Goal: Register for event/course

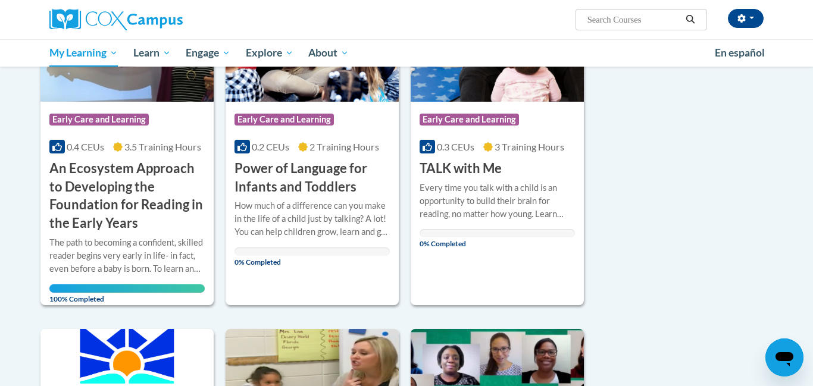
scroll to position [262, 0]
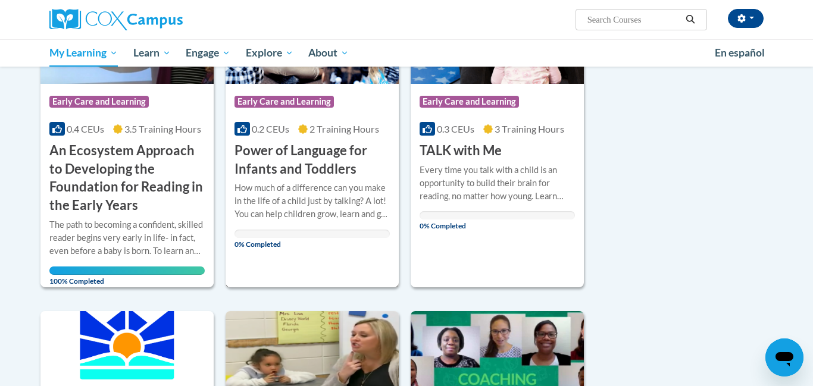
click at [306, 215] on div "How much of a difference can you make in the life of a child just by talking? A…" at bounding box center [311, 200] width 155 height 39
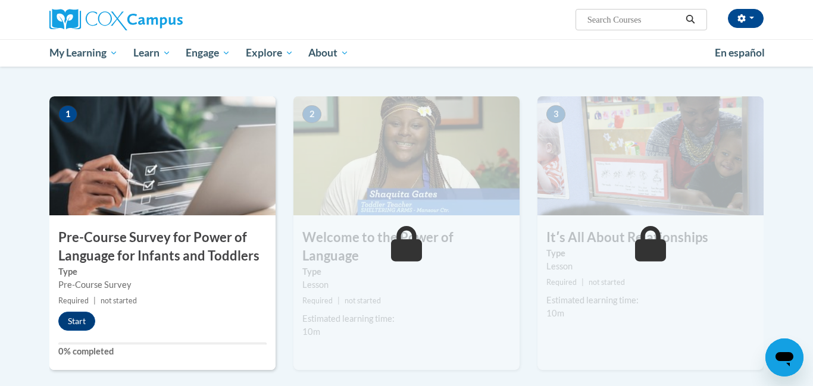
scroll to position [238, 0]
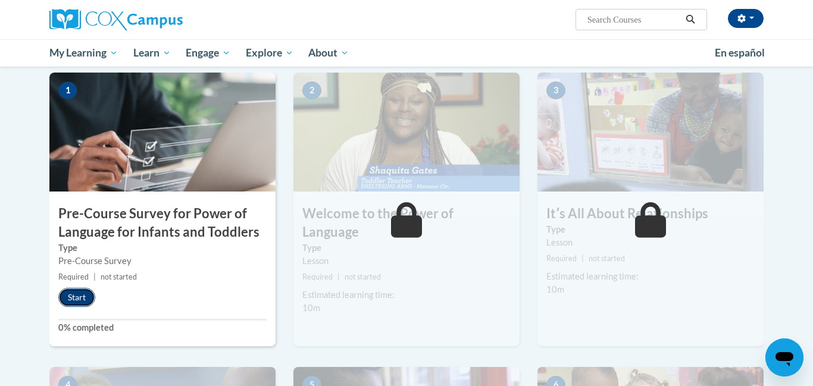
click at [79, 295] on button "Start" at bounding box center [76, 297] width 37 height 19
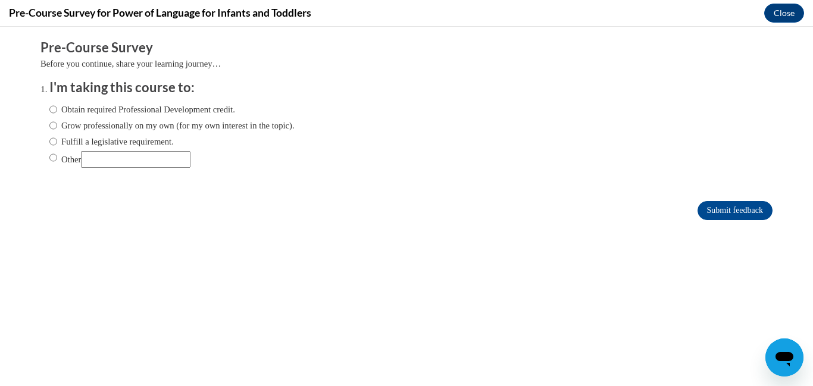
scroll to position [0, 0]
click at [54, 109] on input "Obtain required Professional Development credit." at bounding box center [53, 109] width 8 height 13
radio input "true"
click at [49, 119] on input "Grow professionally on my own (for my own interest in the topic)." at bounding box center [53, 125] width 8 height 13
radio input "true"
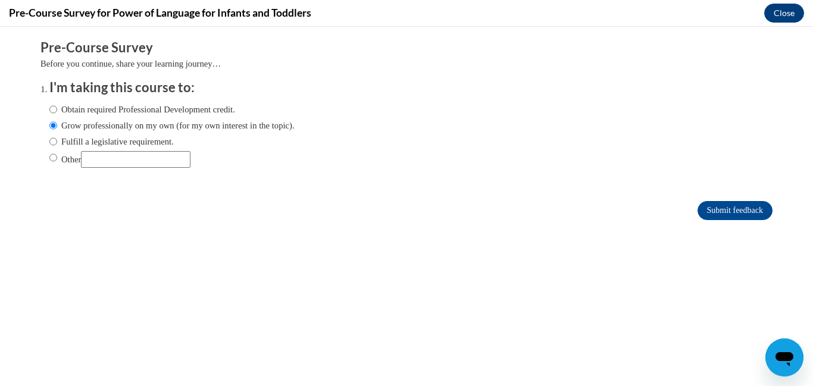
click at [49, 135] on input "Fulfill a legislative requirement." at bounding box center [53, 141] width 8 height 13
radio input "true"
click at [49, 119] on input "Grow professionally on my own (for my own interest in the topic)." at bounding box center [53, 125] width 8 height 13
radio input "true"
click at [49, 103] on input "Obtain required Professional Development credit." at bounding box center [53, 109] width 8 height 13
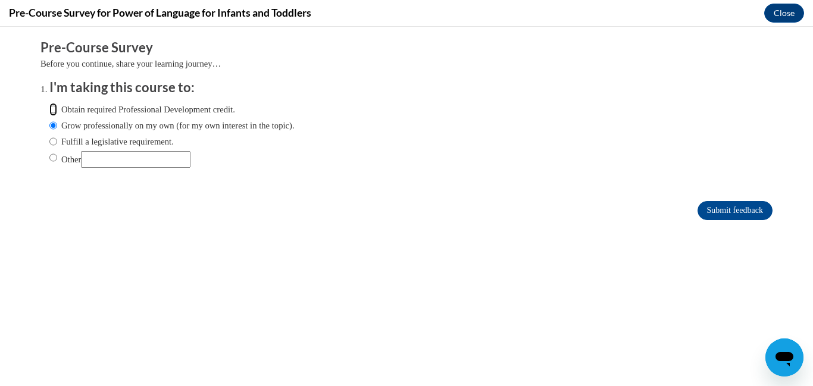
radio input "true"
click at [725, 199] on form "Pre-Course Survey Before you continue, share your learning journey… I'm taking …" at bounding box center [406, 136] width 732 height 194
click at [726, 217] on input "Submit feedback" at bounding box center [734, 210] width 75 height 19
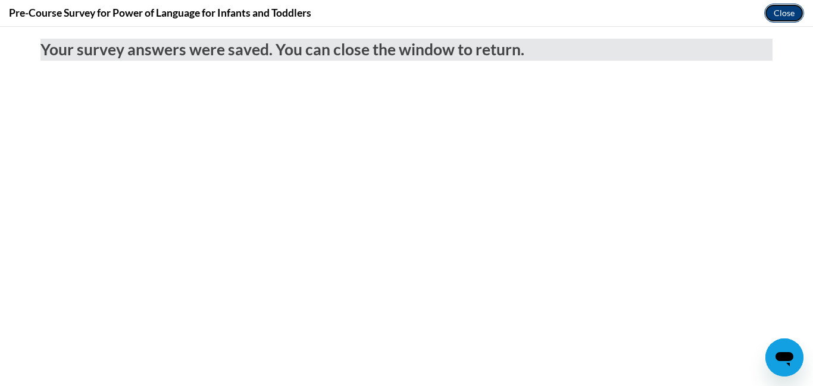
click at [783, 7] on button "Close" at bounding box center [784, 13] width 40 height 19
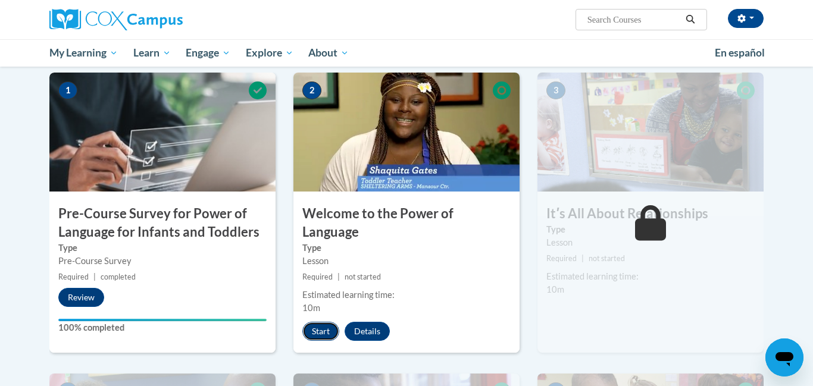
click at [319, 322] on button "Start" at bounding box center [320, 331] width 37 height 19
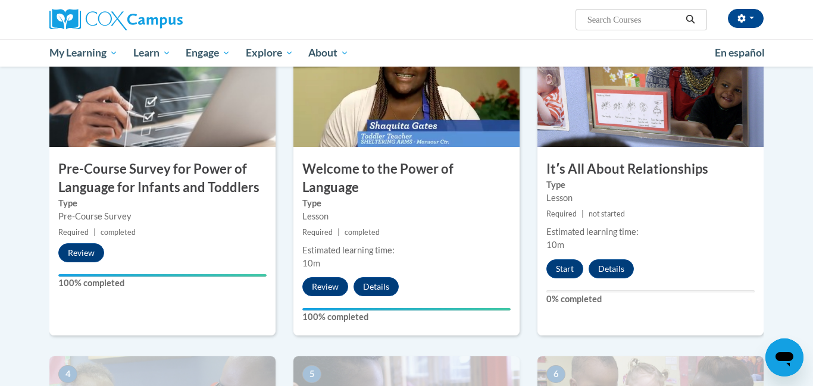
scroll to position [286, 0]
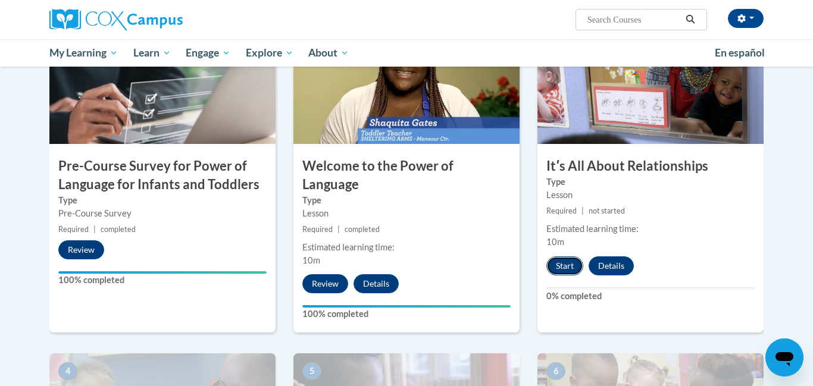
click at [556, 262] on button "Start" at bounding box center [564, 265] width 37 height 19
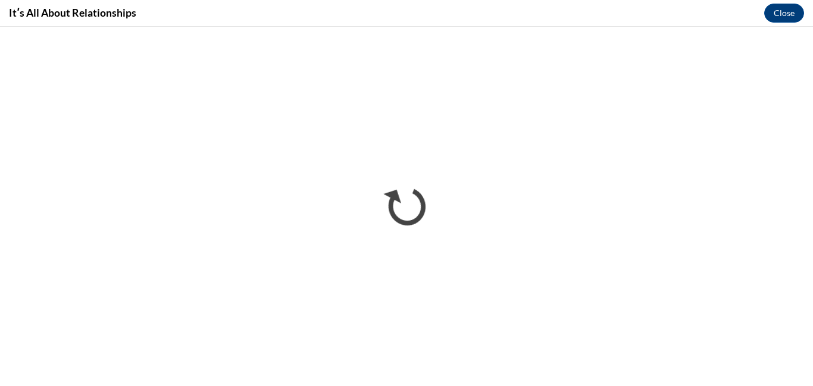
scroll to position [0, 0]
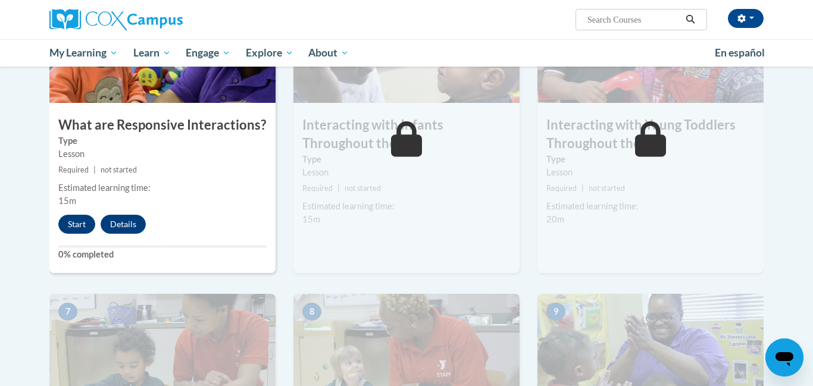
scroll to position [654, 0]
click at [76, 215] on button "Start" at bounding box center [76, 224] width 37 height 19
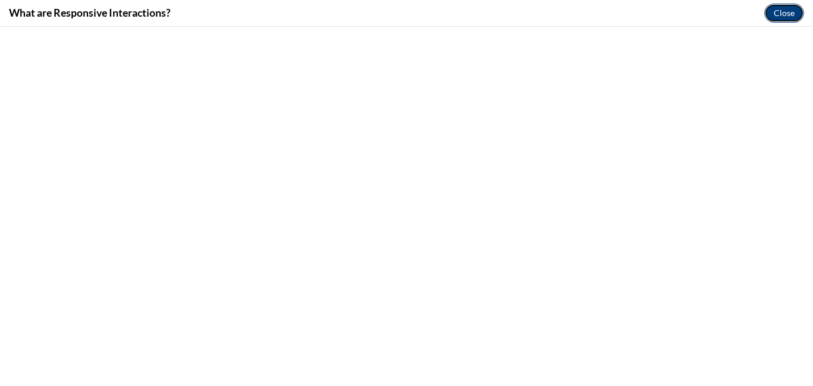
click at [780, 12] on button "Close" at bounding box center [784, 13] width 40 height 19
